Goal: Use online tool/utility: Utilize a website feature to perform a specific function

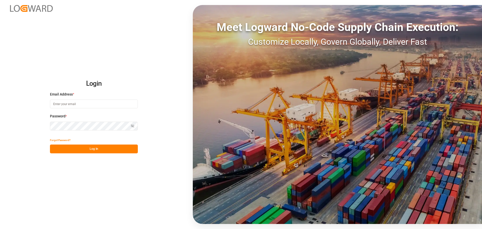
click at [64, 101] on input at bounding box center [94, 103] width 88 height 9
type input "[PERSON_NAME][EMAIL_ADDRESS][DOMAIN_NAME]"
click at [91, 150] on button "Log In" at bounding box center [94, 148] width 88 height 9
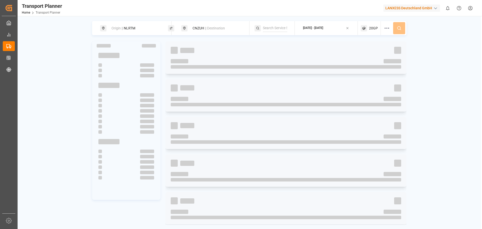
click at [136, 31] on div "Origin || NLRTM" at bounding box center [136, 28] width 54 height 9
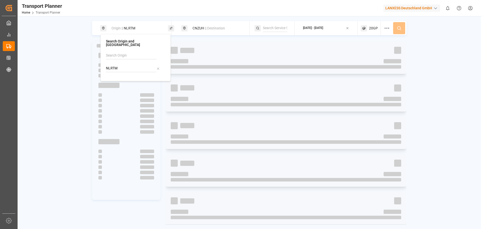
click at [220, 31] on div "CNZUH || Destination" at bounding box center [217, 28] width 54 height 9
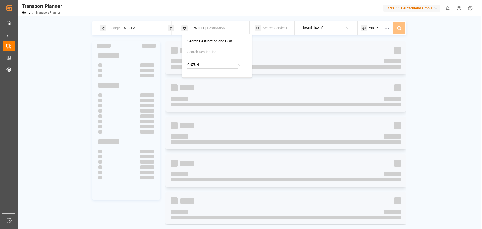
click at [206, 65] on input "CNZUH" at bounding box center [212, 65] width 50 height 8
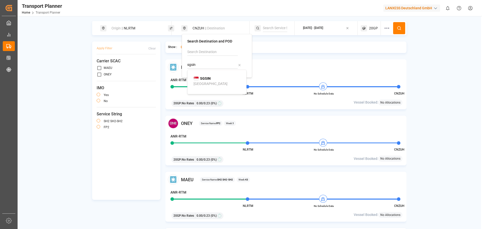
click at [226, 81] on div "SGSIN [GEOGRAPHIC_DATA]" at bounding box center [218, 81] width 49 height 11
type input "SGSIN"
click at [313, 54] on div "Show : All results Results with Schedule MAEU Service Name: SH2 SH2-SH2 Week: 1…" at bounding box center [286, 141] width 241 height 201
click at [398, 31] on button at bounding box center [399, 28] width 12 height 12
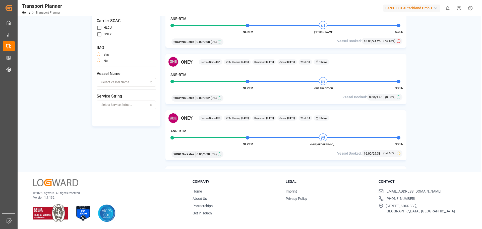
scroll to position [502, 0]
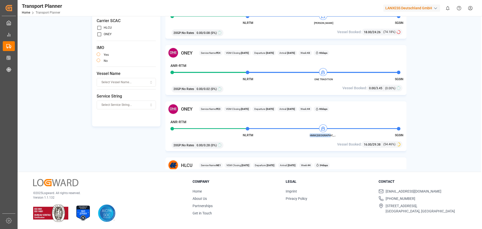
drag, startPoint x: 336, startPoint y: 134, endPoint x: 313, endPoint y: 135, distance: 23.1
click at [313, 135] on span "HMM [GEOGRAPHIC_DATA]" at bounding box center [324, 135] width 28 height 4
copy span "HMM [GEOGRAPHIC_DATA]"
